Goal: Obtain resource: Download file/media

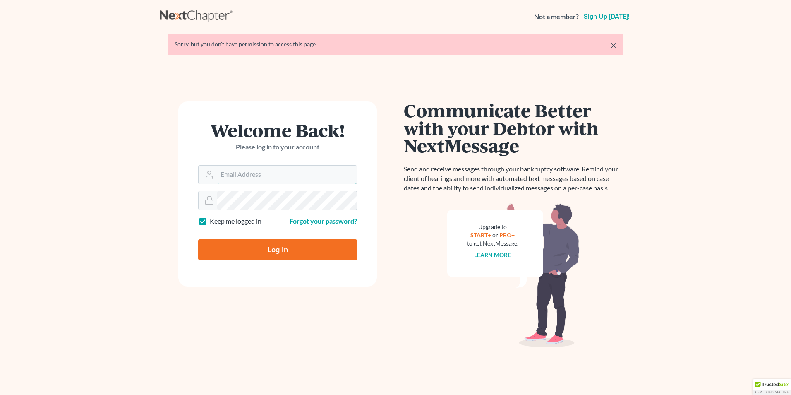
type input "[PERSON_NAME][EMAIL_ADDRESS][DOMAIN_NAME]"
click at [296, 252] on input "Log In" at bounding box center [277, 249] width 159 height 21
type input "Thinking..."
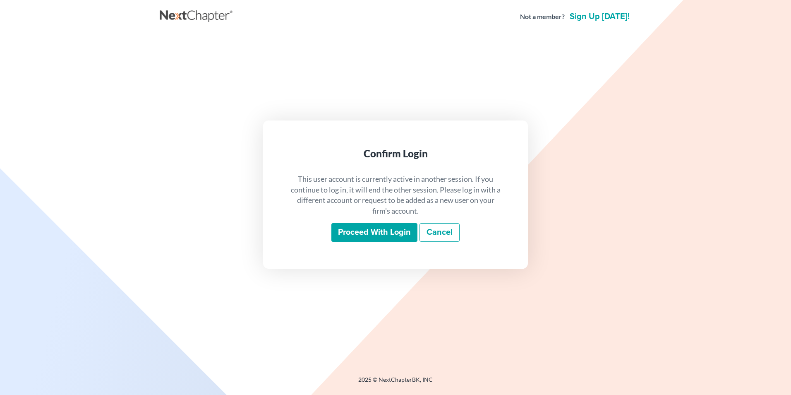
click at [369, 235] on input "Proceed with login" at bounding box center [374, 232] width 86 height 19
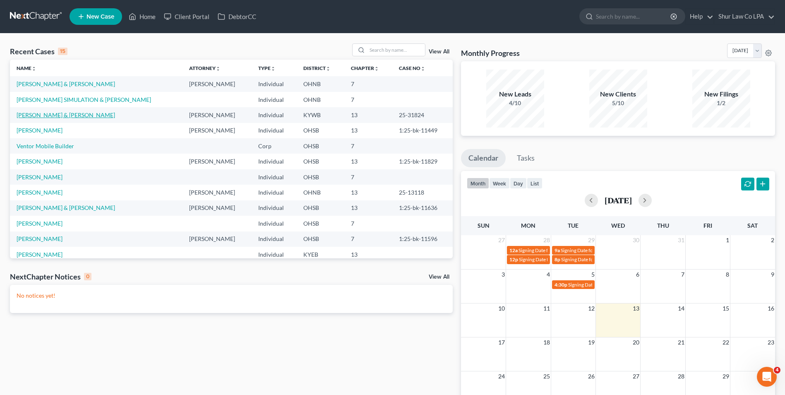
click at [47, 115] on link "Nelson, Andrew & Rachel" at bounding box center [66, 114] width 98 height 7
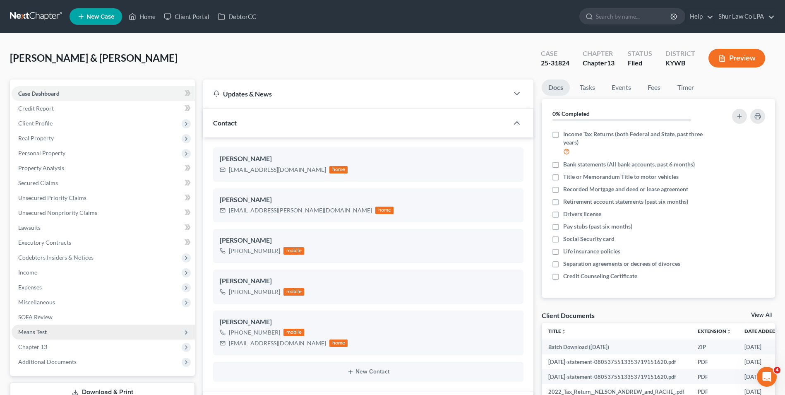
scroll to position [290, 0]
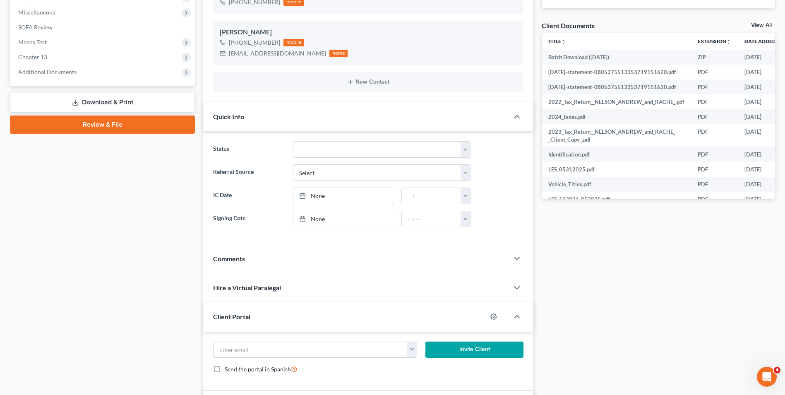
click at [117, 104] on link "Download & Print" at bounding box center [102, 102] width 185 height 19
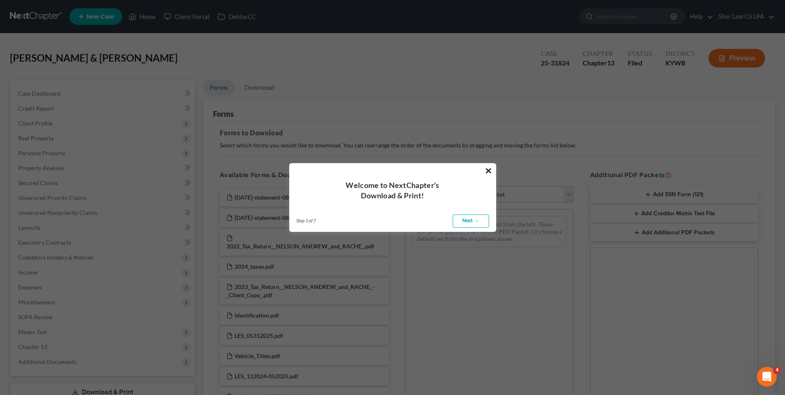
click at [486, 169] on button "×" at bounding box center [488, 170] width 8 height 13
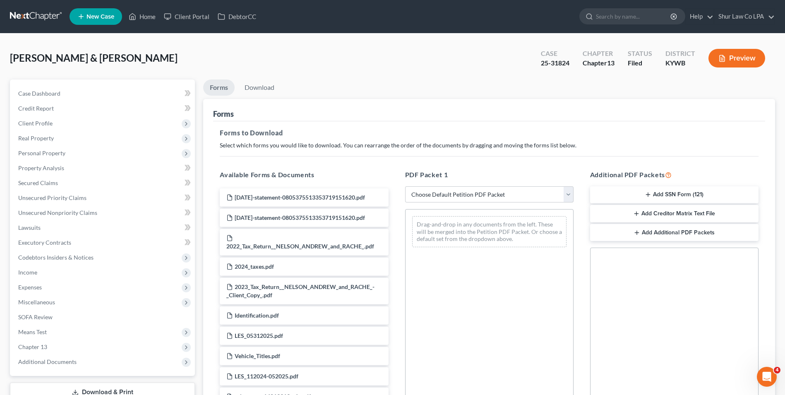
click at [711, 213] on button "Add Creditor Matrix Text File" at bounding box center [674, 213] width 168 height 17
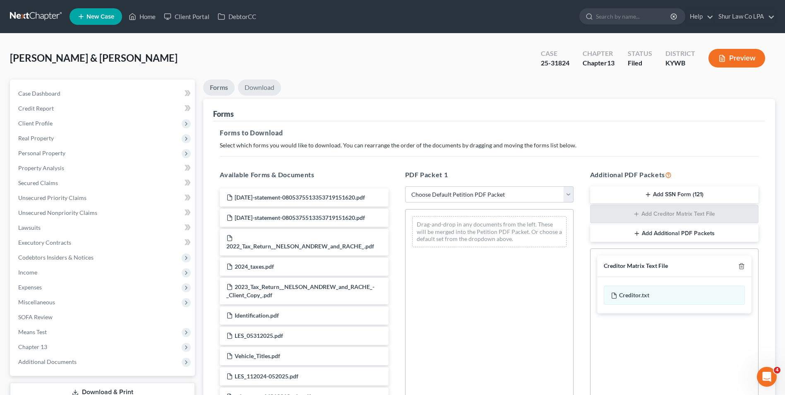
click at [261, 86] on link "Download" at bounding box center [259, 87] width 43 height 16
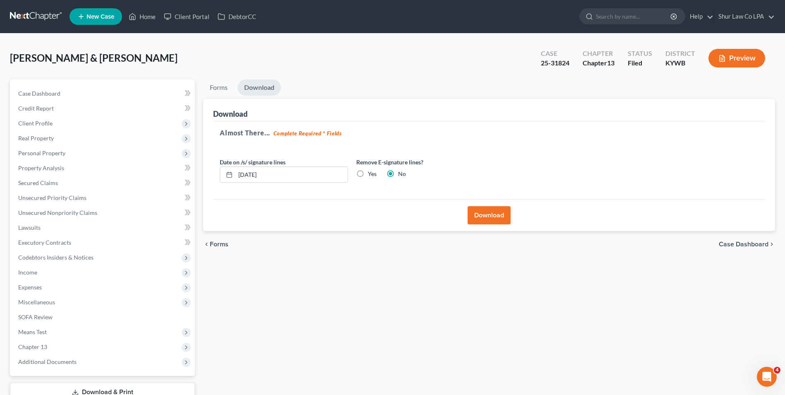
click at [476, 212] on button "Download" at bounding box center [488, 215] width 43 height 18
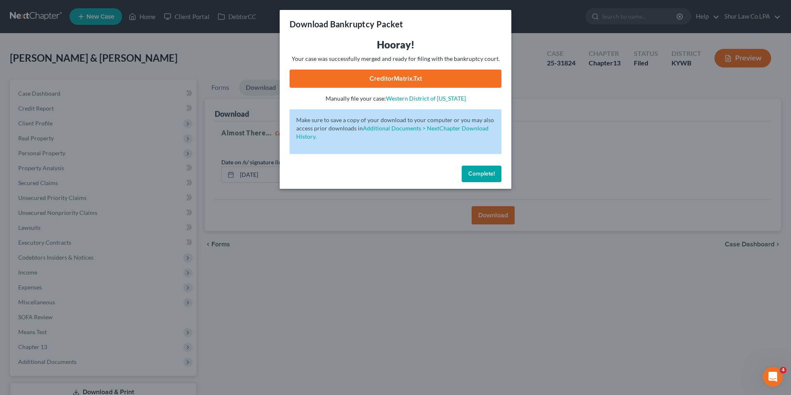
click at [386, 79] on link "CreditorMatrix.txt" at bounding box center [396, 78] width 212 height 18
